Goal: Information Seeking & Learning: Learn about a topic

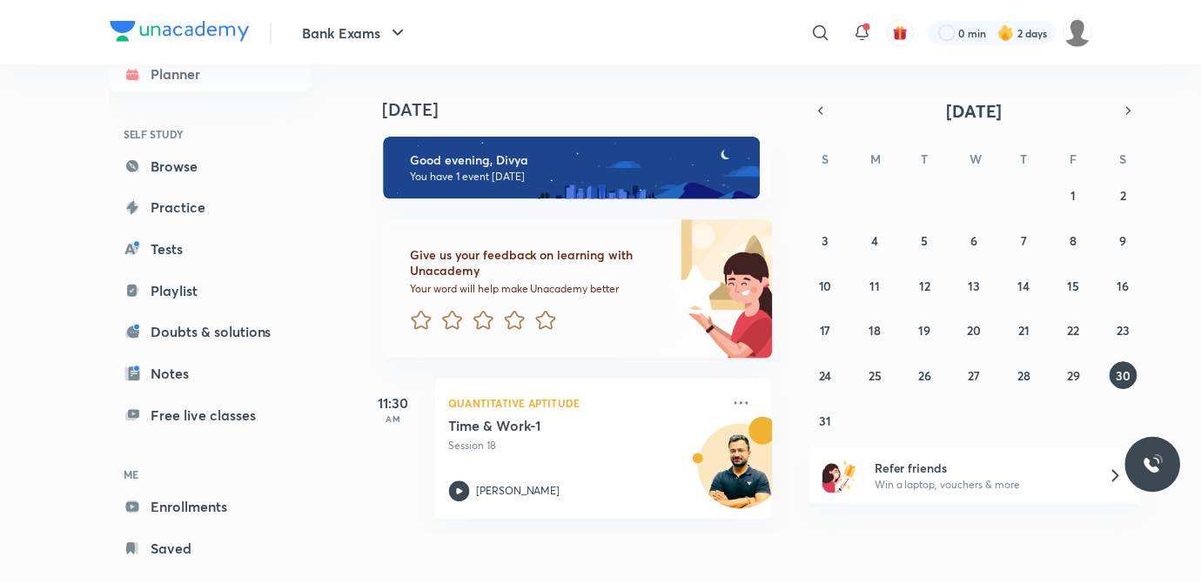
scroll to position [74, 0]
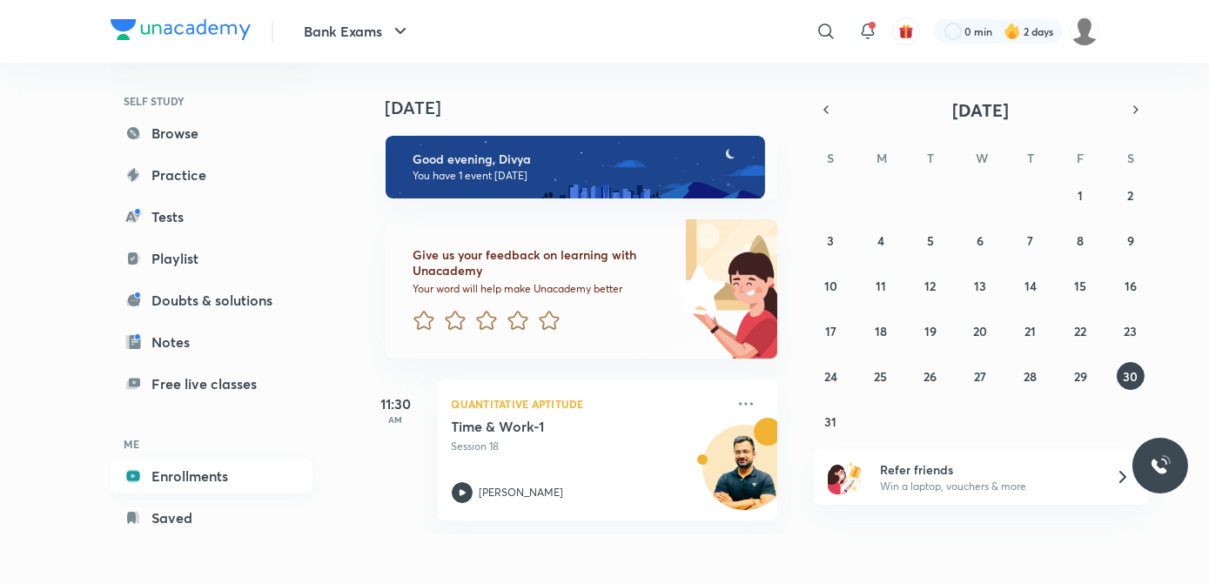
click at [254, 471] on link "Enrollments" at bounding box center [212, 476] width 202 height 35
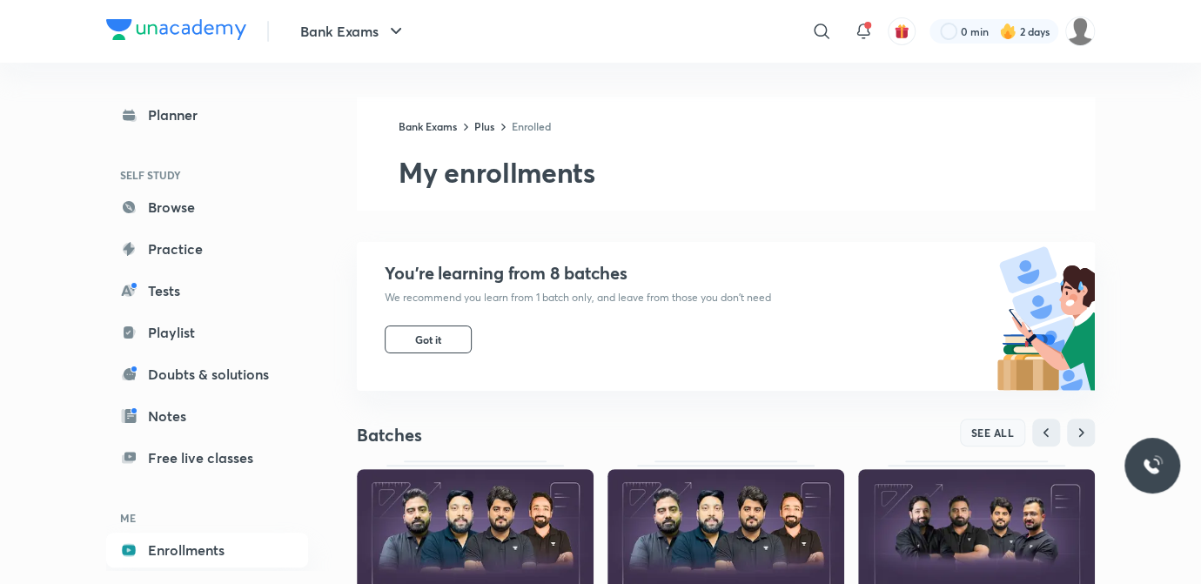
click at [994, 439] on span "SEE ALL" at bounding box center [993, 432] width 44 height 12
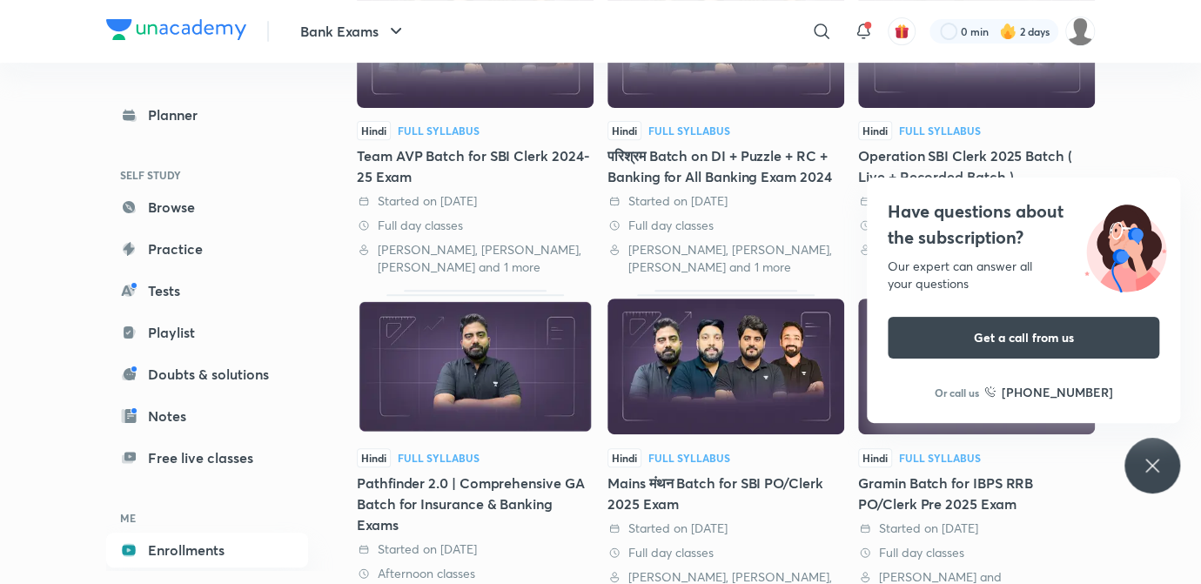
scroll to position [283, 0]
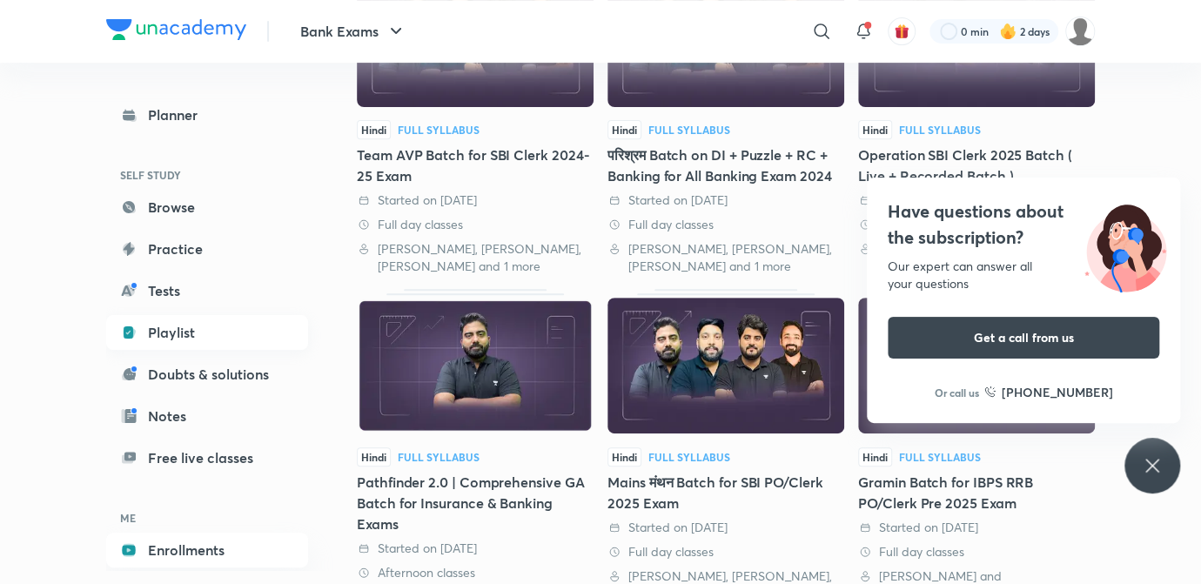
click at [267, 335] on link "Playlist" at bounding box center [207, 332] width 202 height 35
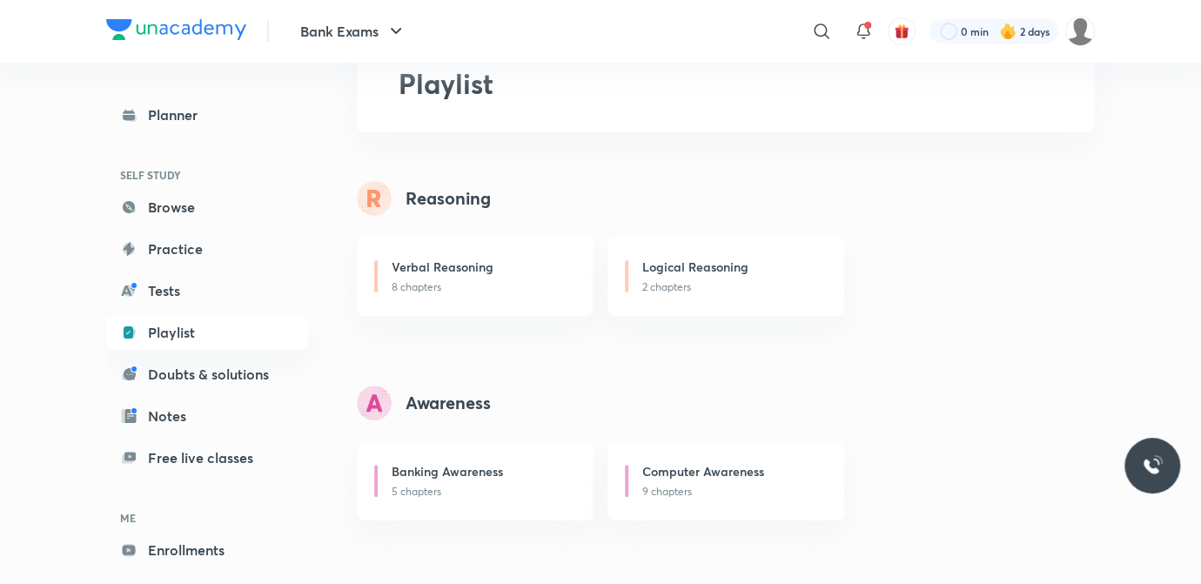
scroll to position [106, 0]
click at [516, 490] on p "5 chapters" at bounding box center [482, 490] width 181 height 16
click at [499, 482] on p "5 chapters" at bounding box center [482, 490] width 181 height 16
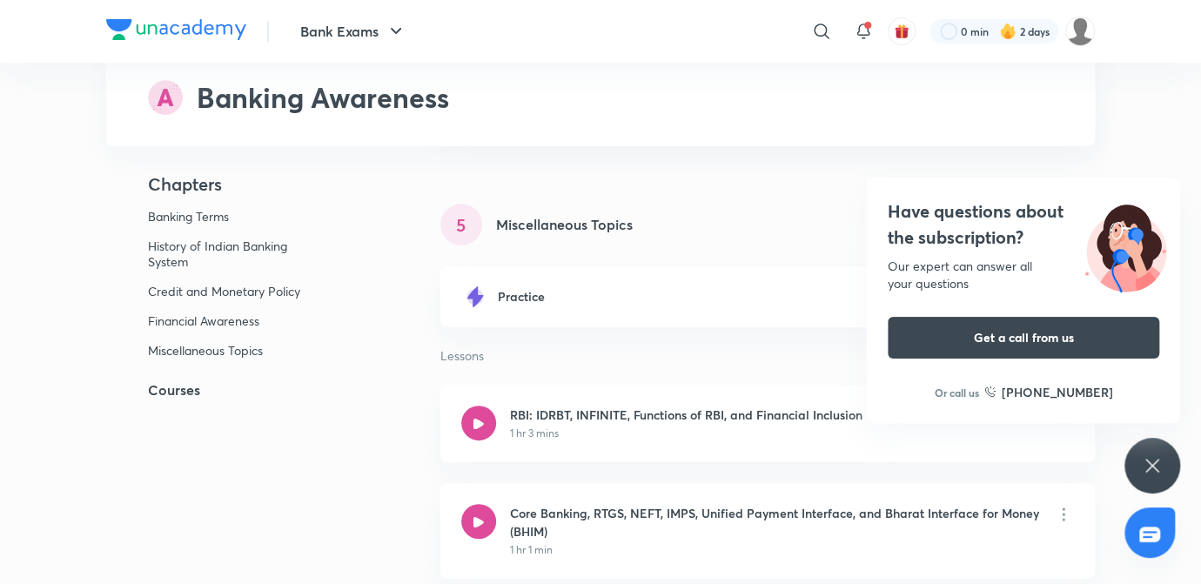
scroll to position [3313, 0]
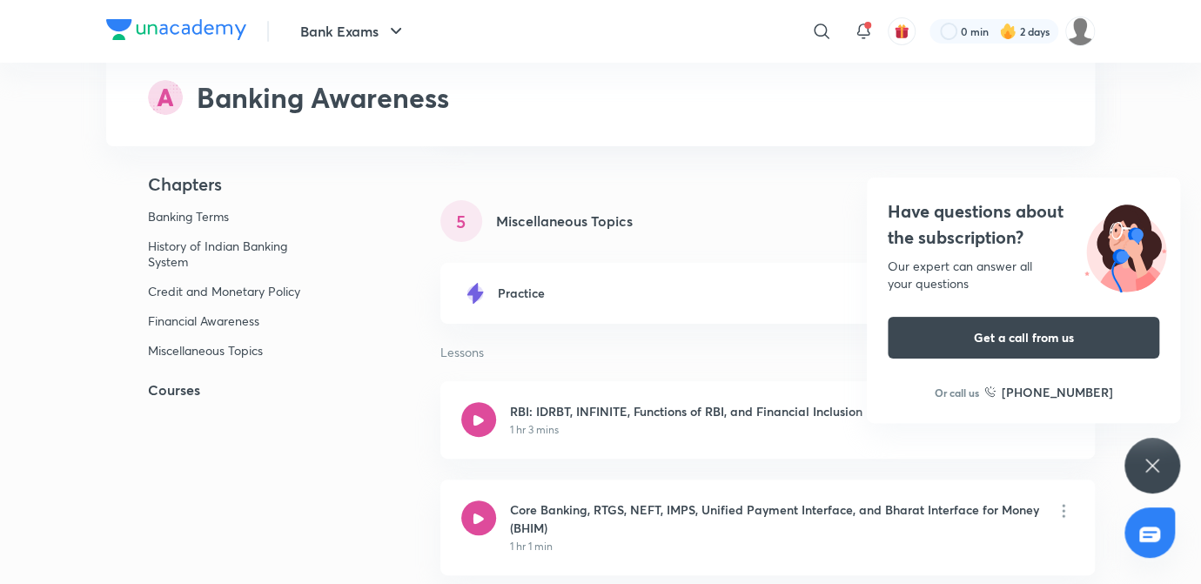
click at [1144, 468] on icon at bounding box center [1152, 465] width 21 height 21
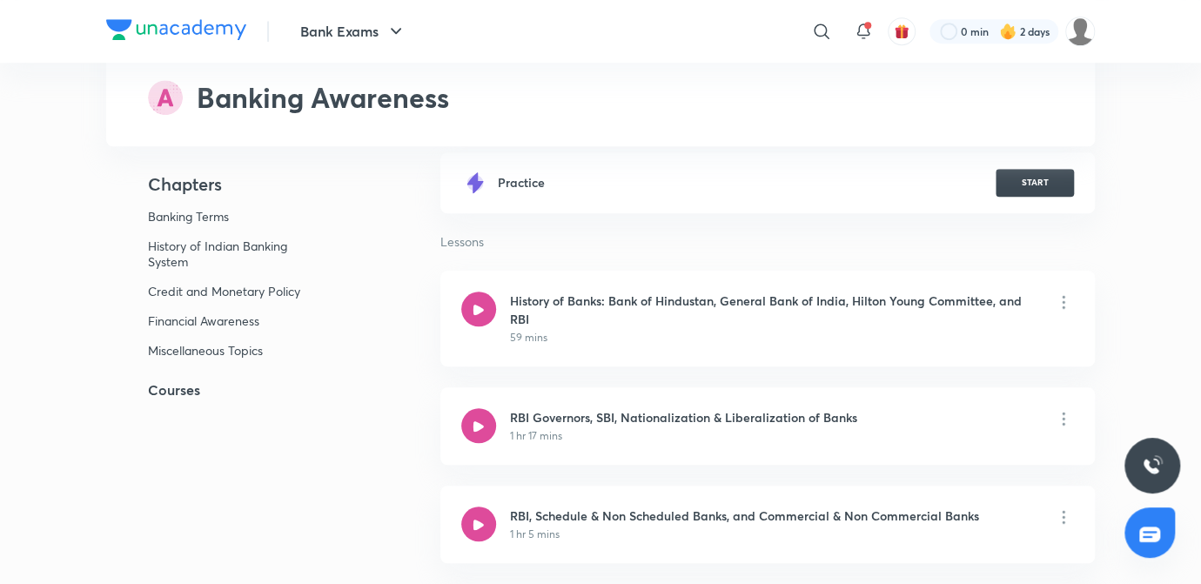
scroll to position [0, 0]
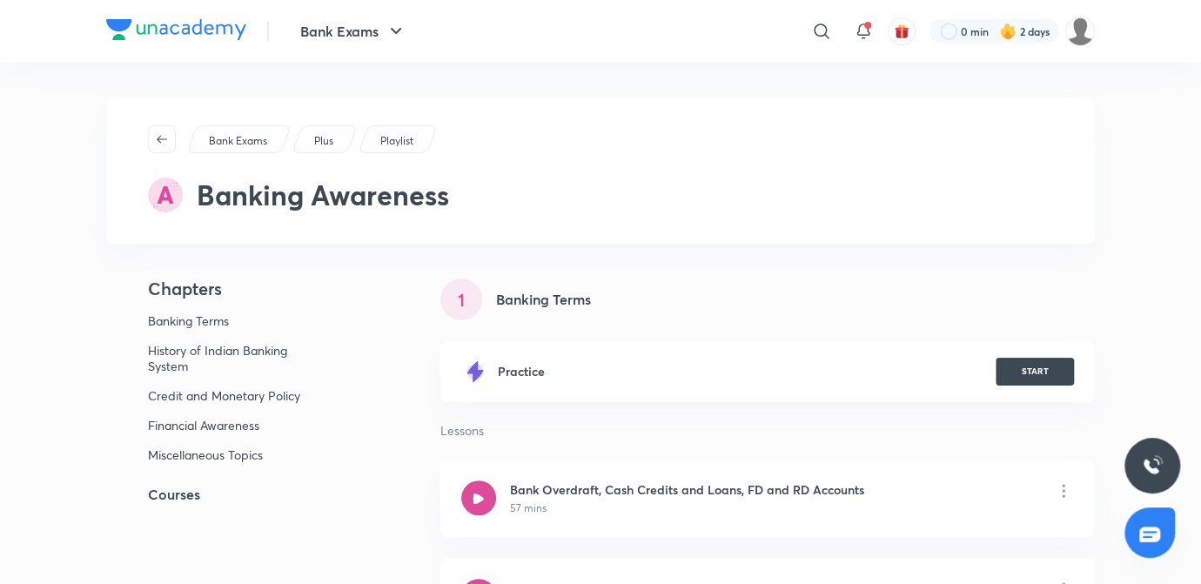
click at [418, 132] on div "Playlist" at bounding box center [398, 139] width 80 height 28
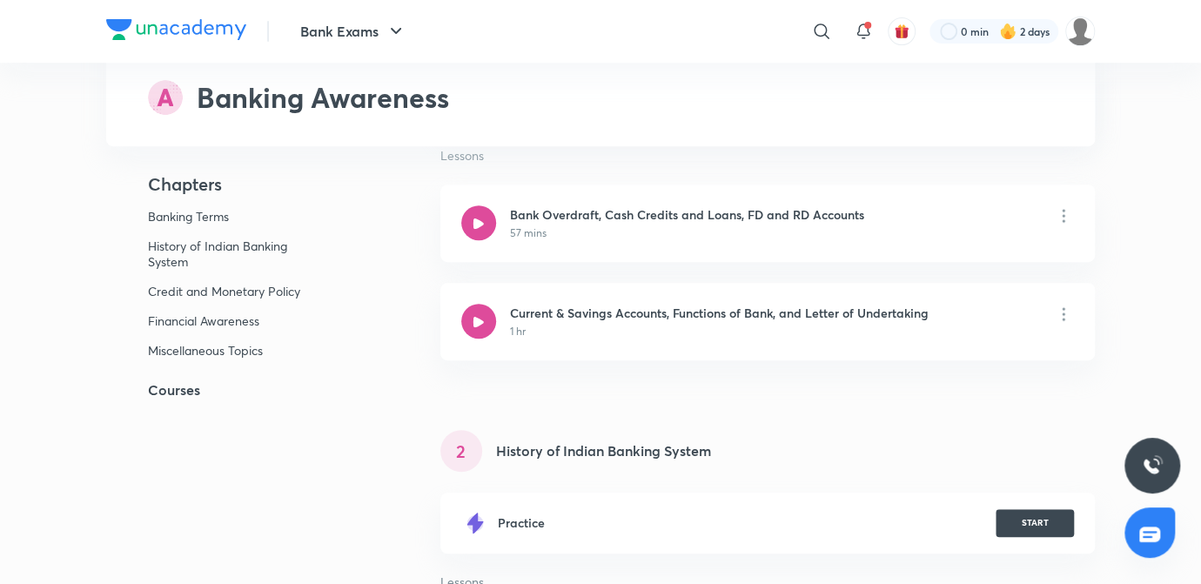
scroll to position [276, 0]
